Goal: Information Seeking & Learning: Learn about a topic

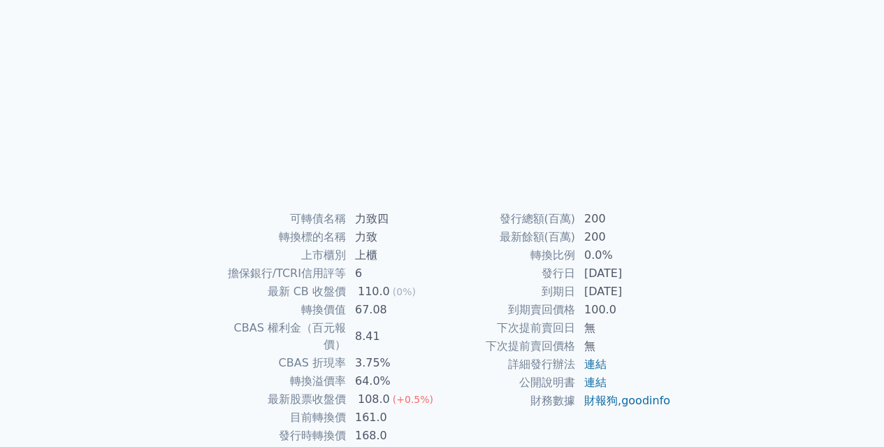
scroll to position [186, 0]
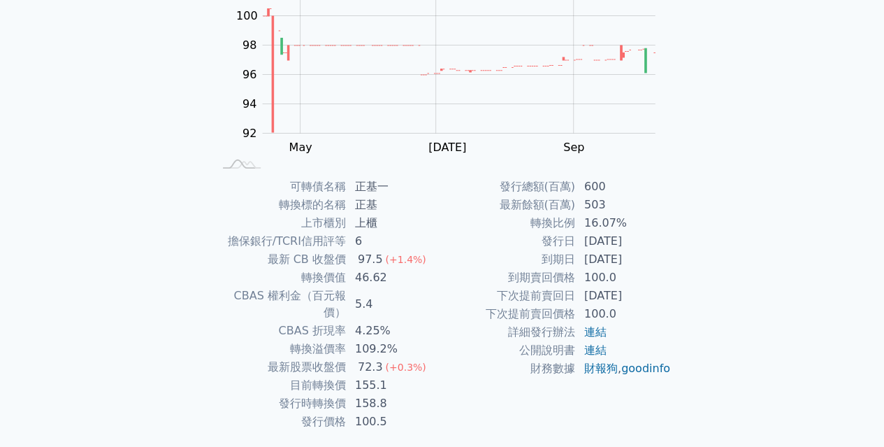
scroll to position [186, 0]
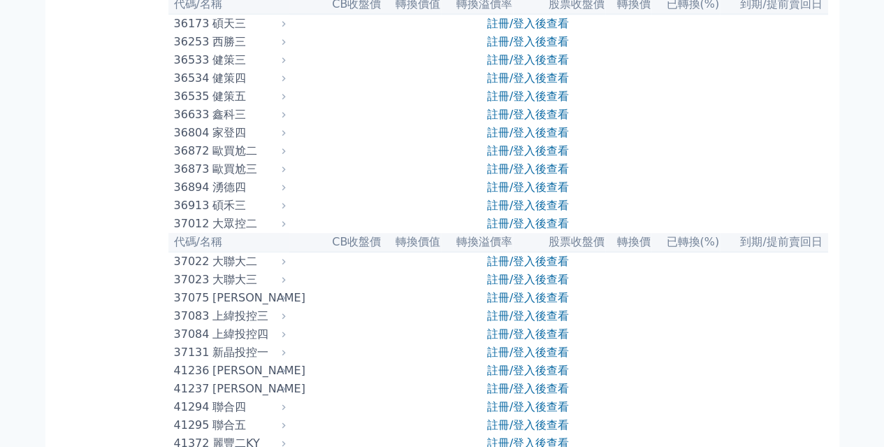
scroll to position [3216, 0]
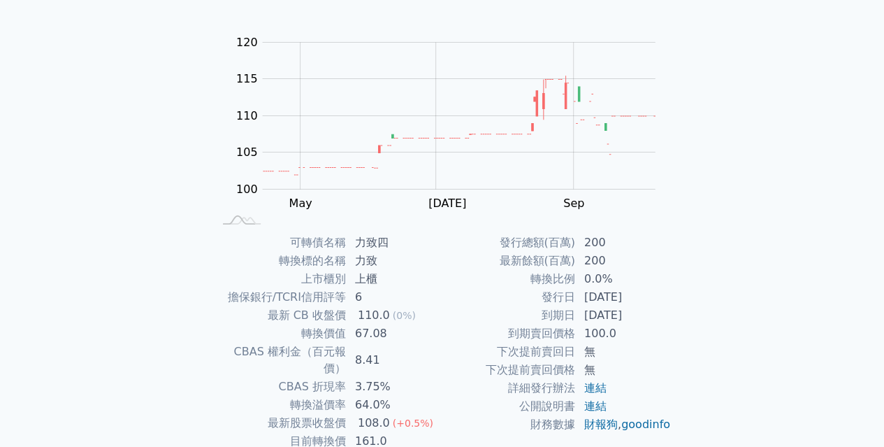
scroll to position [201, 0]
